Goal: Transaction & Acquisition: Purchase product/service

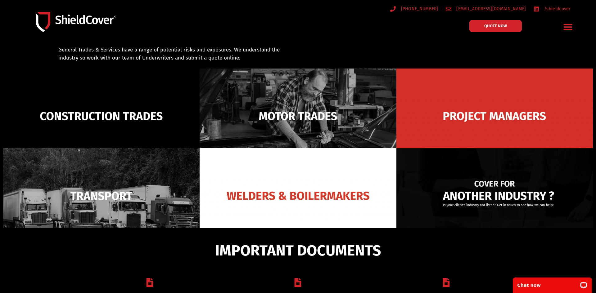
click at [497, 192] on img at bounding box center [494, 195] width 196 height 95
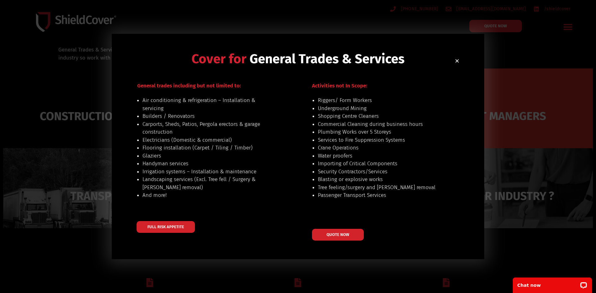
click at [457, 57] on h2 "Cover for General Trades & Services" at bounding box center [298, 58] width 323 height 13
click at [455, 61] on icon "Close" at bounding box center [457, 61] width 5 height 5
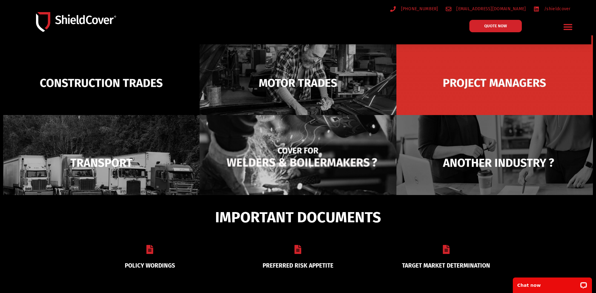
scroll to position [114, 0]
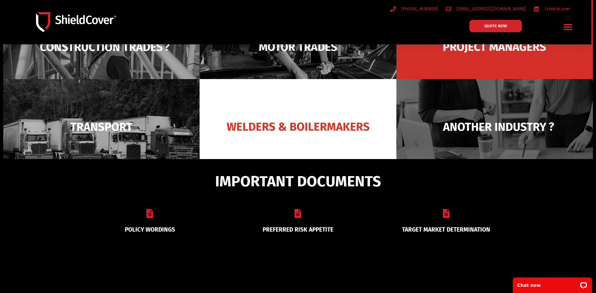
click at [143, 54] on img at bounding box center [101, 46] width 196 height 95
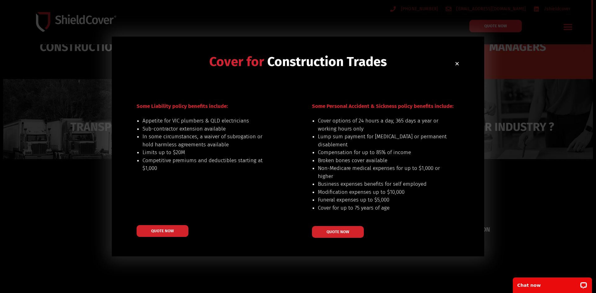
click at [457, 63] on icon "Close" at bounding box center [457, 63] width 5 height 5
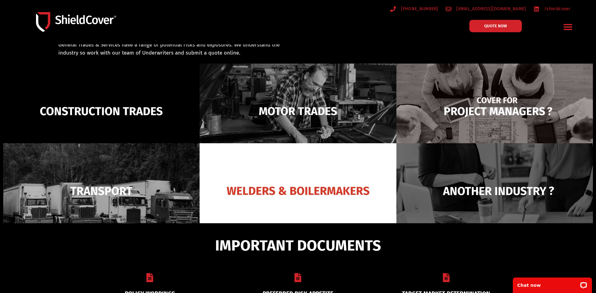
scroll to position [44, 0]
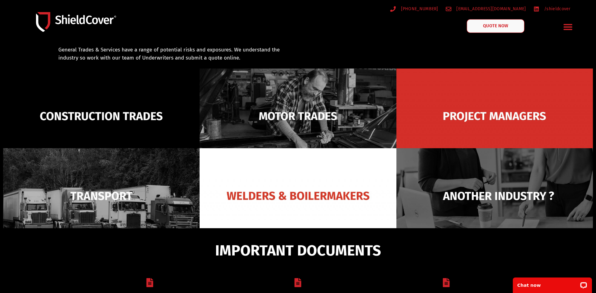
click at [471, 26] on link "QUOTE NOW" at bounding box center [496, 26] width 58 height 14
